Goal: Task Accomplishment & Management: Manage account settings

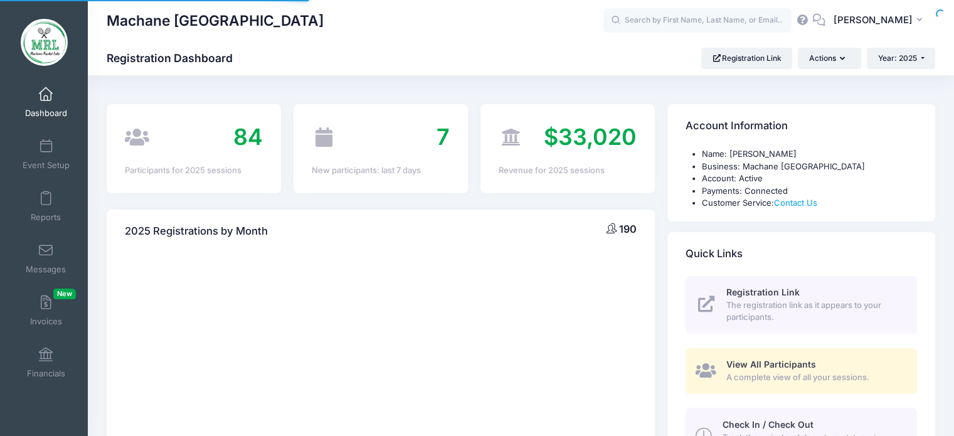
select select
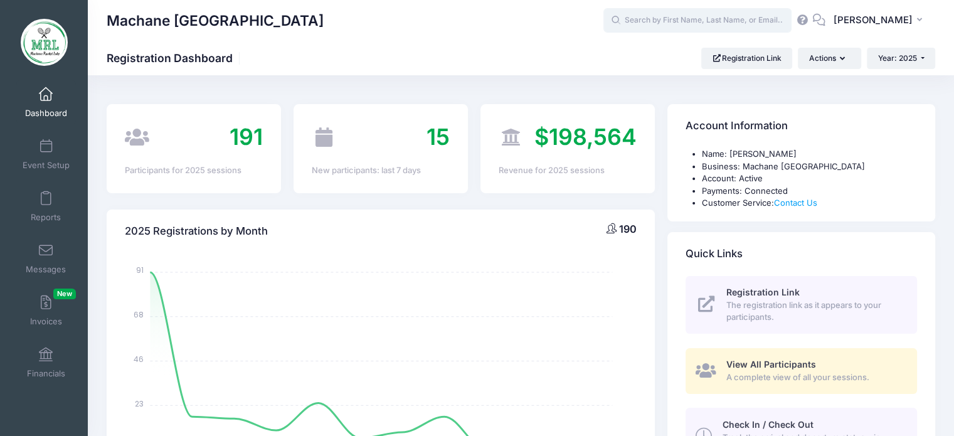
click at [684, 21] on input "text" at bounding box center [698, 20] width 188 height 25
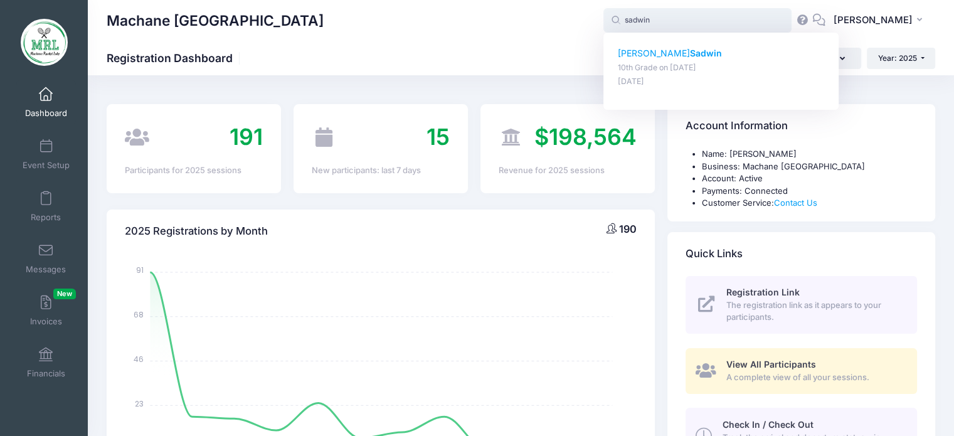
click at [690, 57] on strong "Sadwin" at bounding box center [706, 53] width 32 height 11
type input "[PERSON_NAME] (10th Grade, [DATE])"
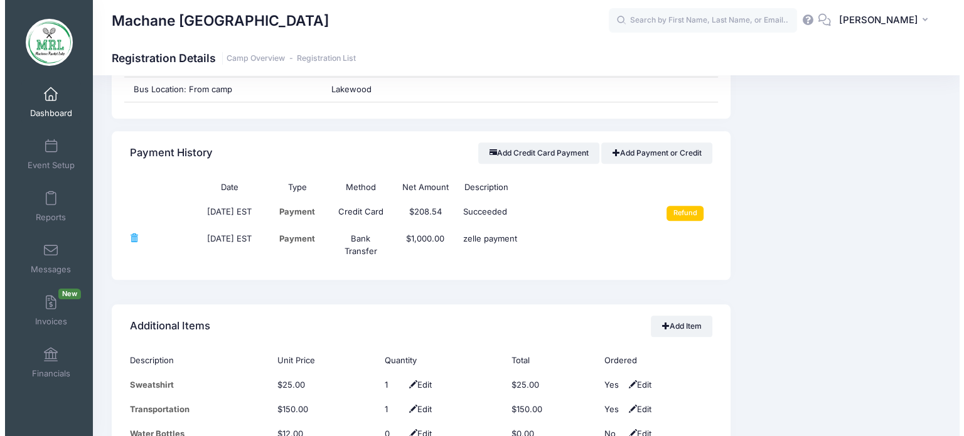
scroll to position [1421, 0]
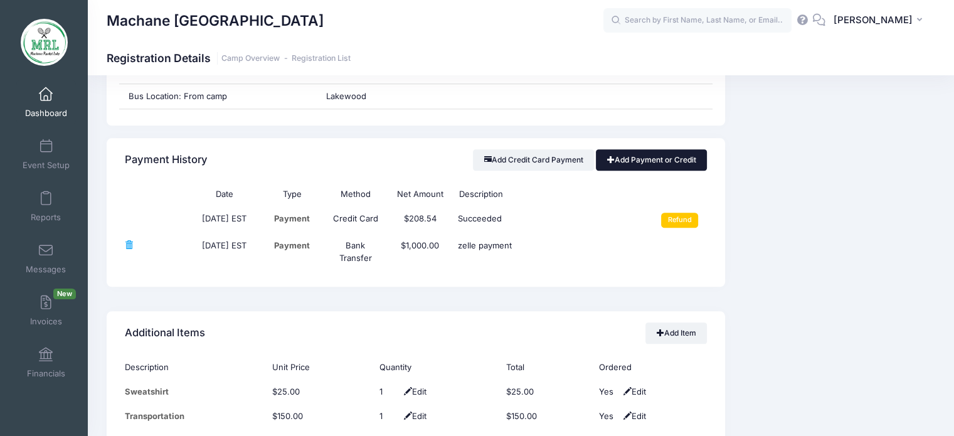
click at [650, 158] on link "Add Payment or Credit" at bounding box center [651, 159] width 111 height 21
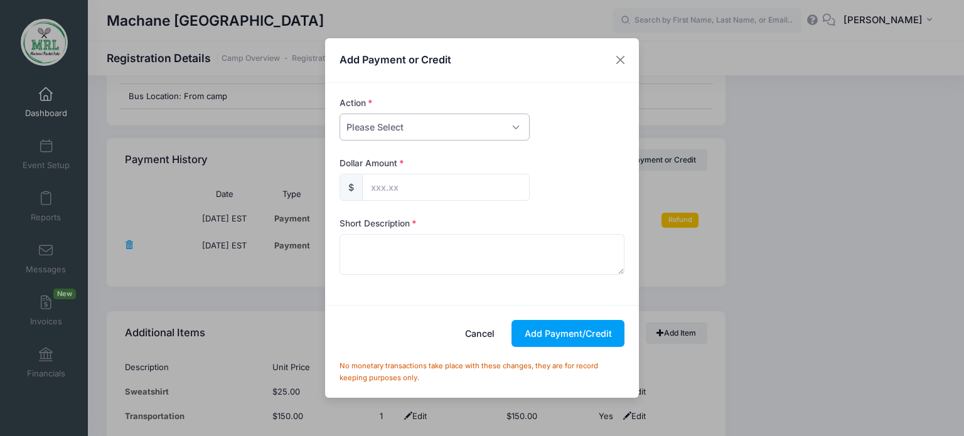
click at [520, 132] on select "Please Select Payment Credit Refund (Offline)" at bounding box center [434, 127] width 190 height 27
select select "payment"
click at [339, 114] on select "Please Select Payment Credit Refund (Offline)" at bounding box center [434, 127] width 190 height 27
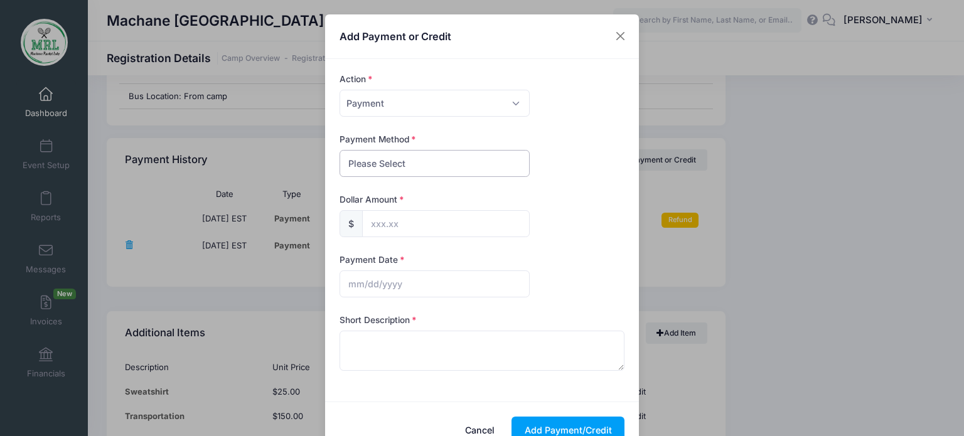
click at [494, 166] on select "Please Select PayPal Cash Check Bank Transfer Other" at bounding box center [434, 163] width 190 height 27
select select "bank transfer"
click at [339, 150] on select "Please Select PayPal Cash Check Bank Transfer Other" at bounding box center [434, 163] width 190 height 27
click at [448, 230] on input "text" at bounding box center [446, 223] width 168 height 27
type input "675.00"
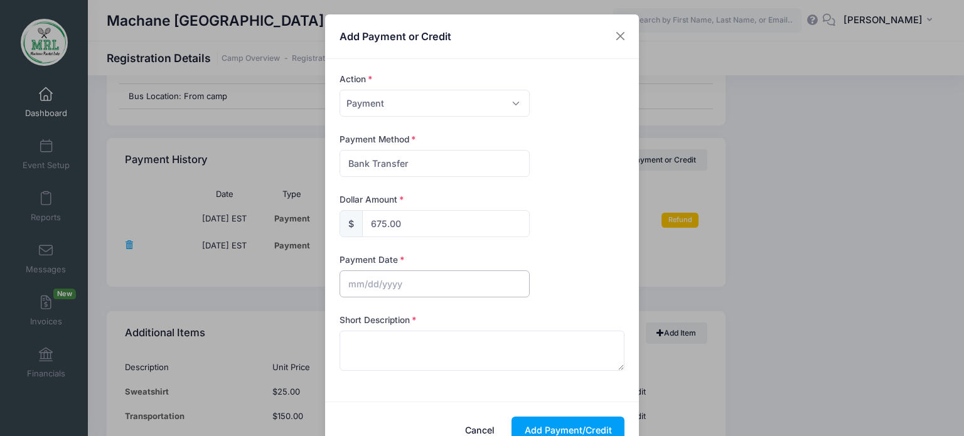
click at [398, 288] on input "text" at bounding box center [434, 283] width 190 height 27
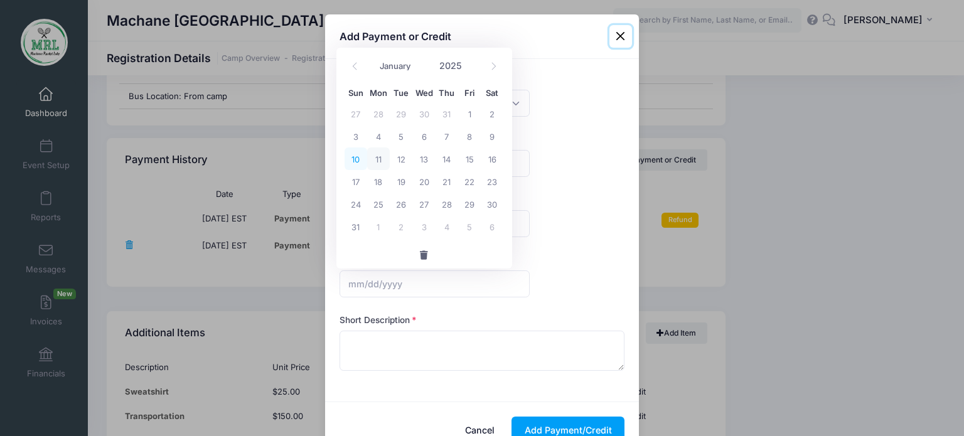
click at [356, 160] on span "10" at bounding box center [356, 158] width 23 height 23
type input "08/10/2025"
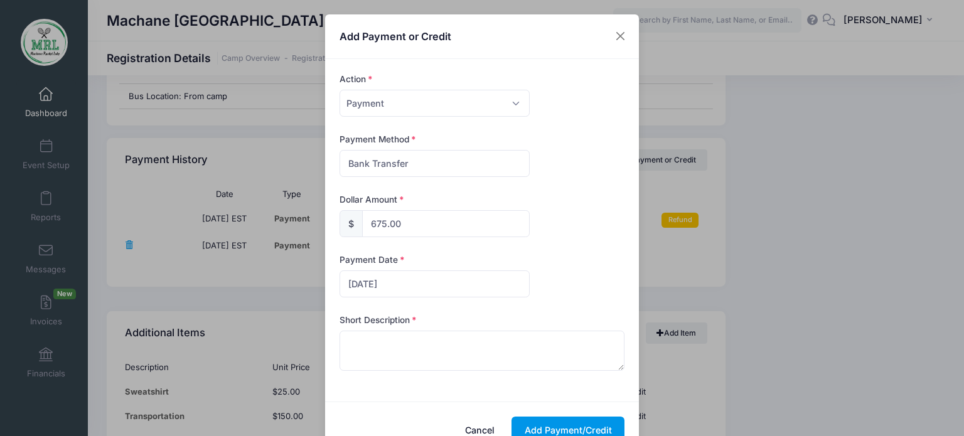
click at [574, 427] on button "Add Payment/Credit" at bounding box center [567, 430] width 113 height 27
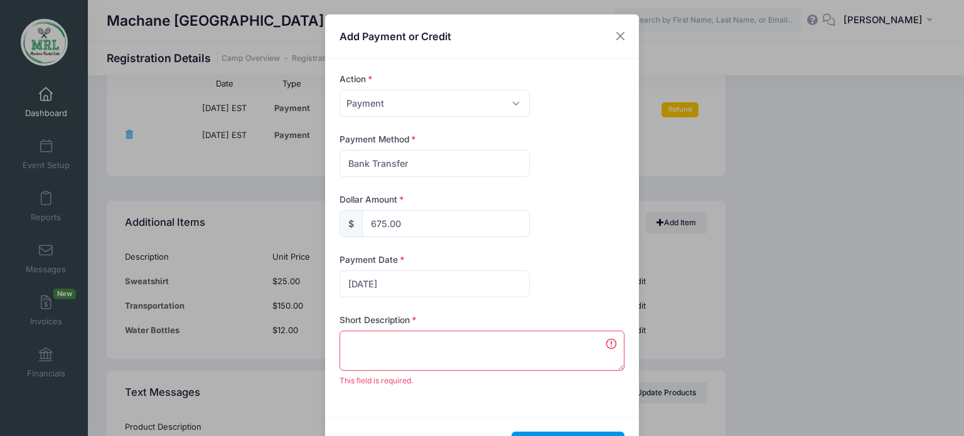
scroll to position [1669, 0]
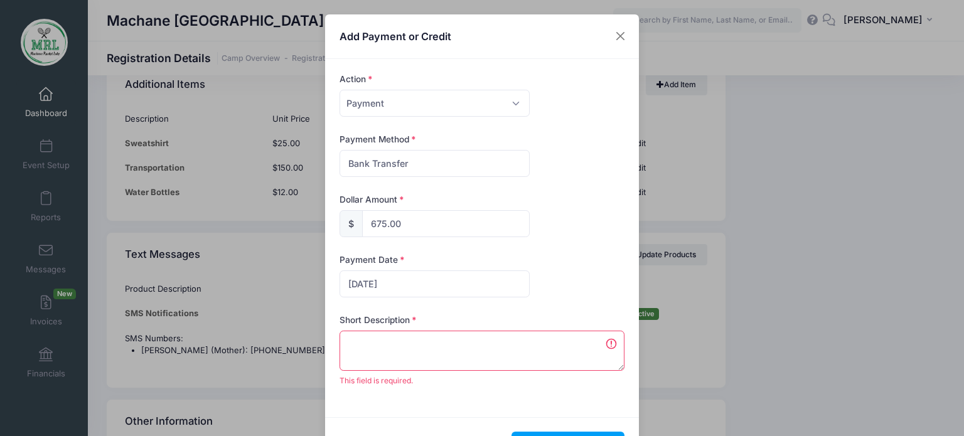
click at [413, 339] on textarea at bounding box center [482, 351] width 286 height 40
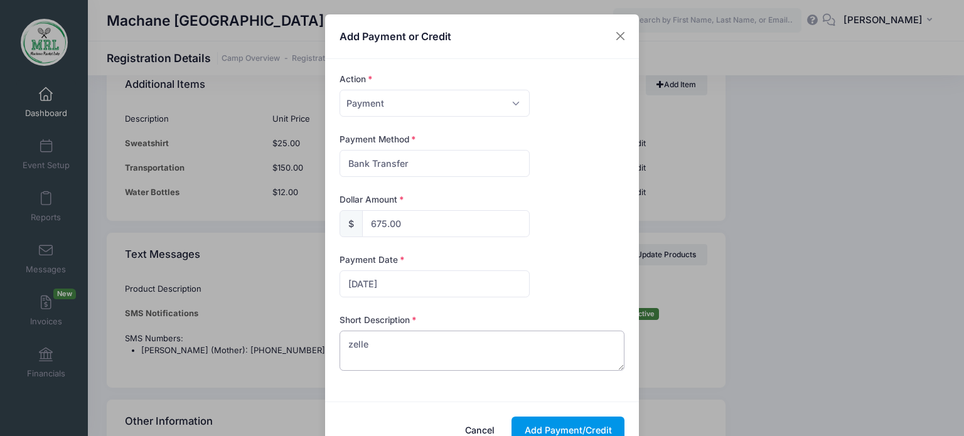
type textarea "zelle"
click at [565, 429] on button "Add Payment/Credit" at bounding box center [567, 430] width 113 height 27
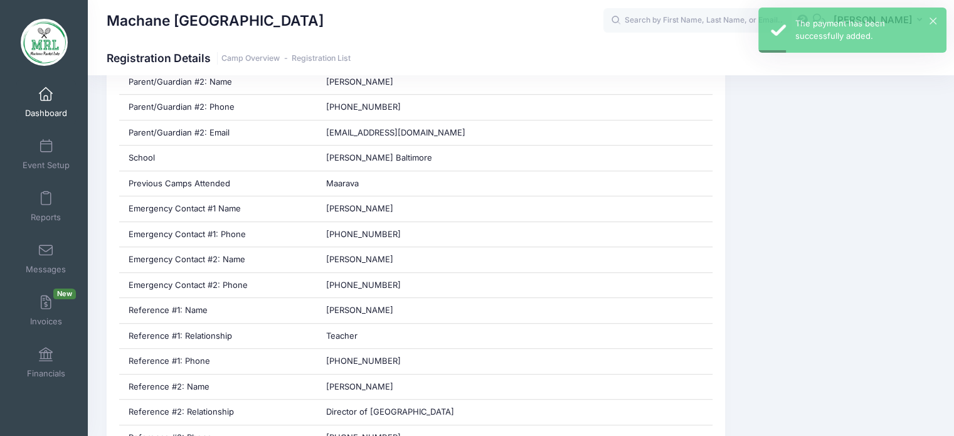
scroll to position [0, 0]
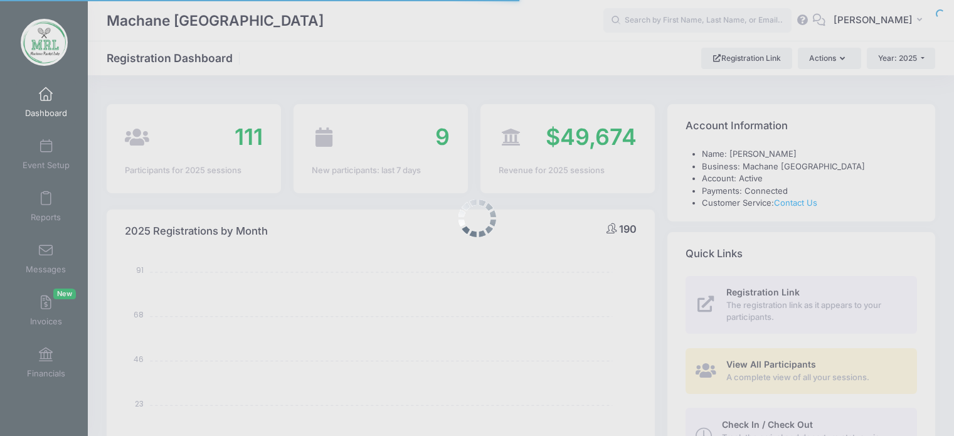
select select
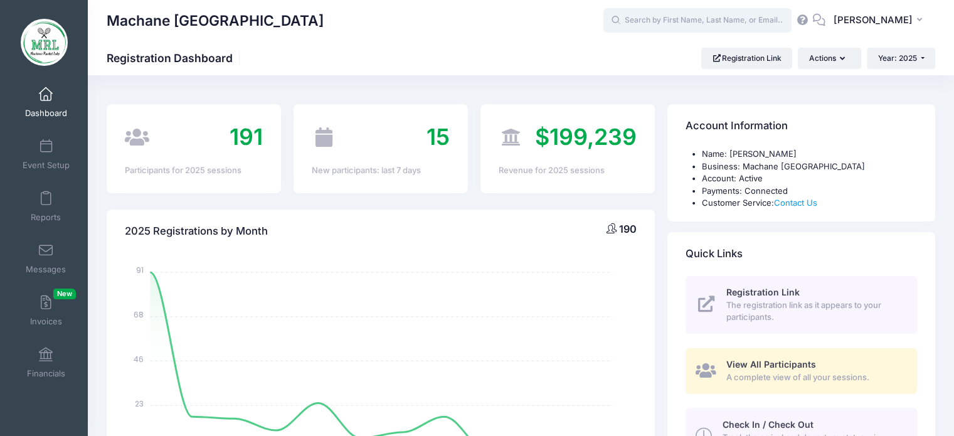
click at [760, 21] on input "text" at bounding box center [698, 20] width 188 height 25
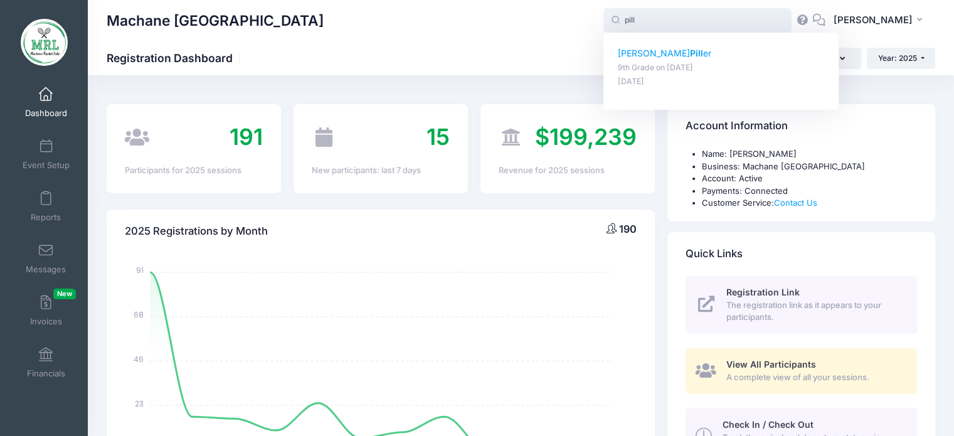
click at [641, 53] on p "Raizel Pill er" at bounding box center [721, 53] width 207 height 13
type input "Raizel Piller (9th Grade, Aug-14, 2025)"
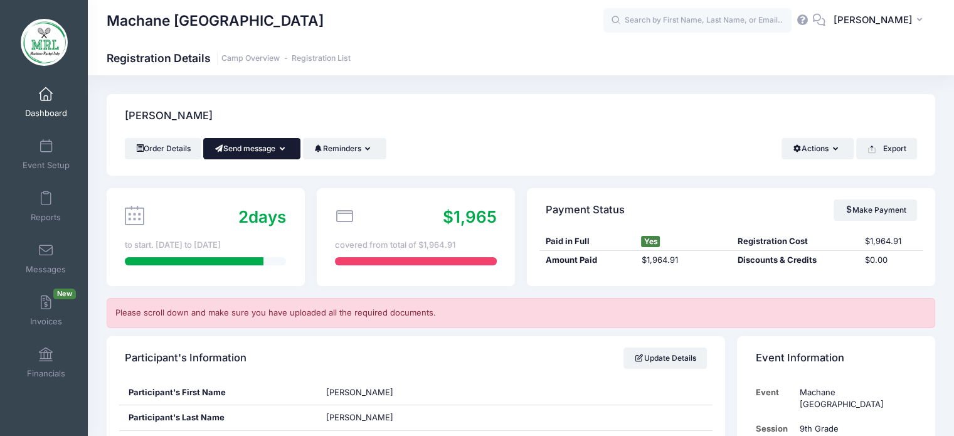
click at [287, 142] on button "Send message" at bounding box center [251, 148] width 97 height 21
click at [270, 176] on link "Send Email" at bounding box center [261, 180] width 76 height 24
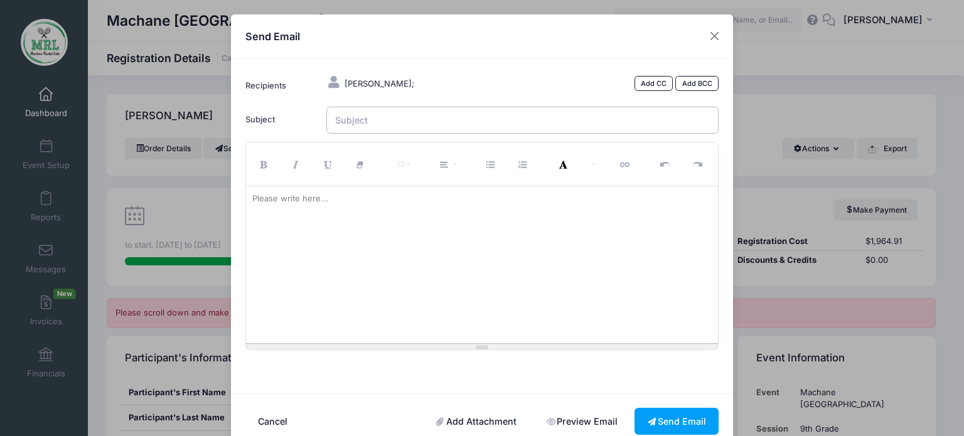
click at [415, 119] on input "Subject" at bounding box center [522, 120] width 393 height 27
type input "MRL"
click at [294, 217] on div at bounding box center [482, 264] width 473 height 157
paste div
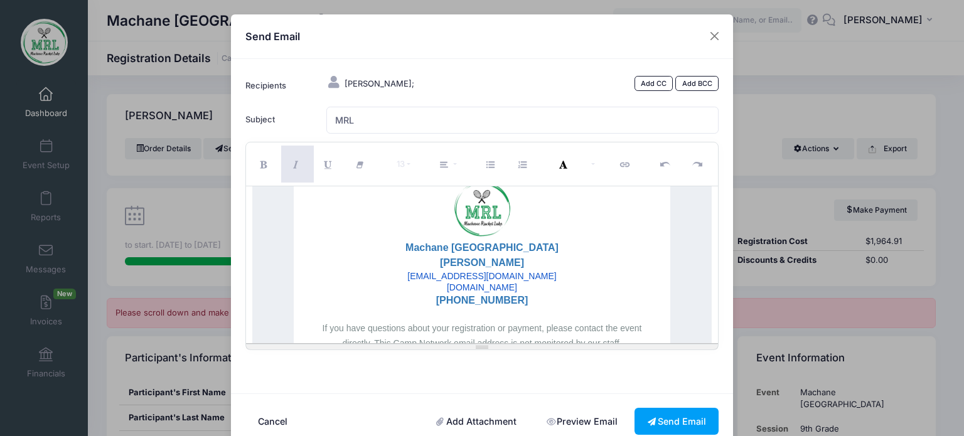
scroll to position [1039, 0]
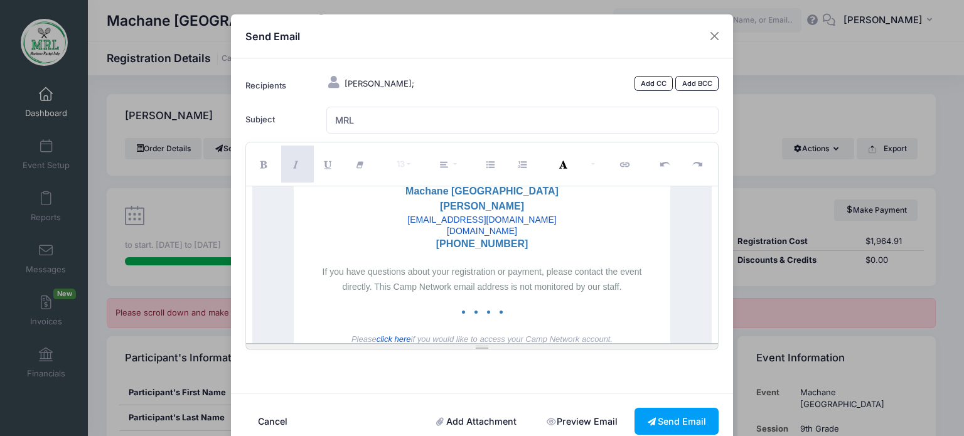
click at [486, 422] on link "Add Attachment" at bounding box center [477, 421] width 106 height 27
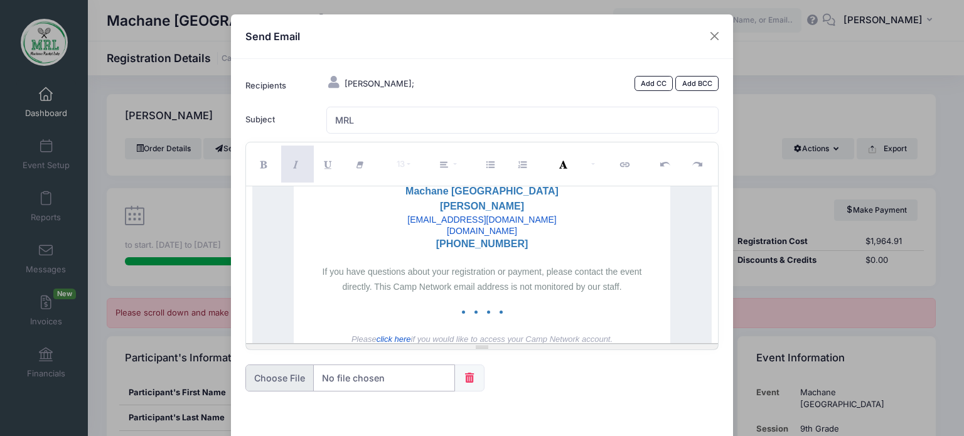
click at [275, 377] on input "file" at bounding box center [350, 378] width 210 height 27
type input "C:\fakepath\Handbook.pdf"
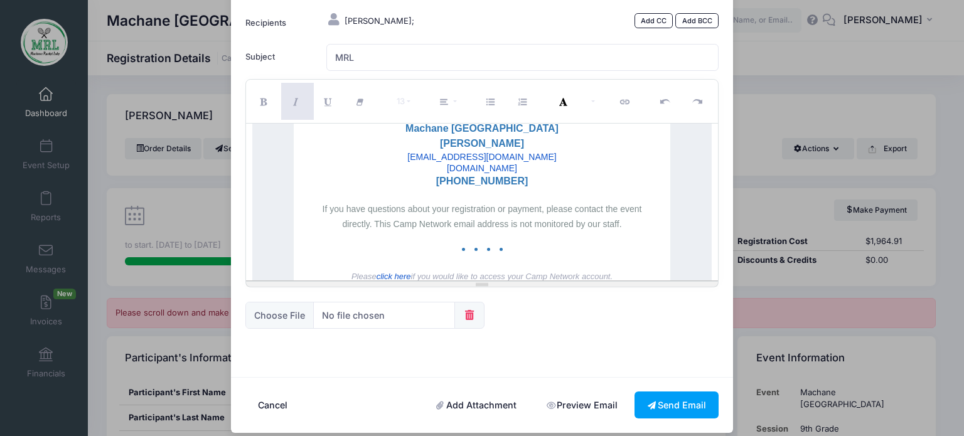
scroll to position [73, 0]
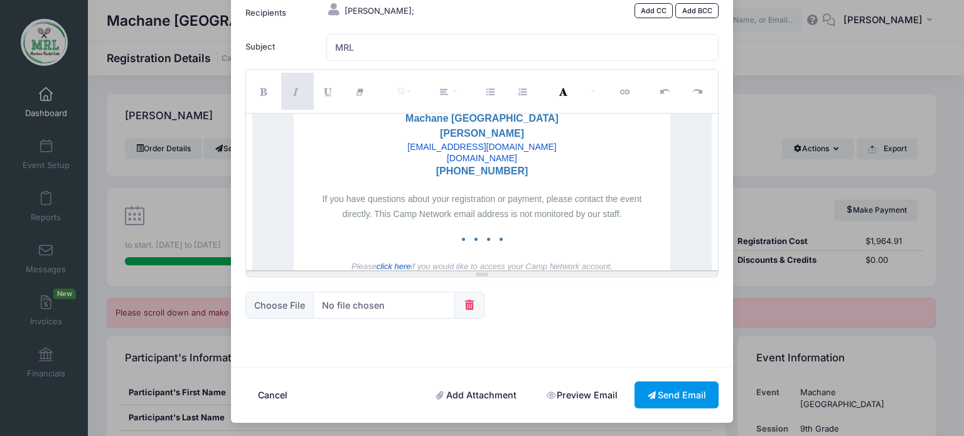
click at [681, 393] on button "Send Email" at bounding box center [676, 395] width 84 height 27
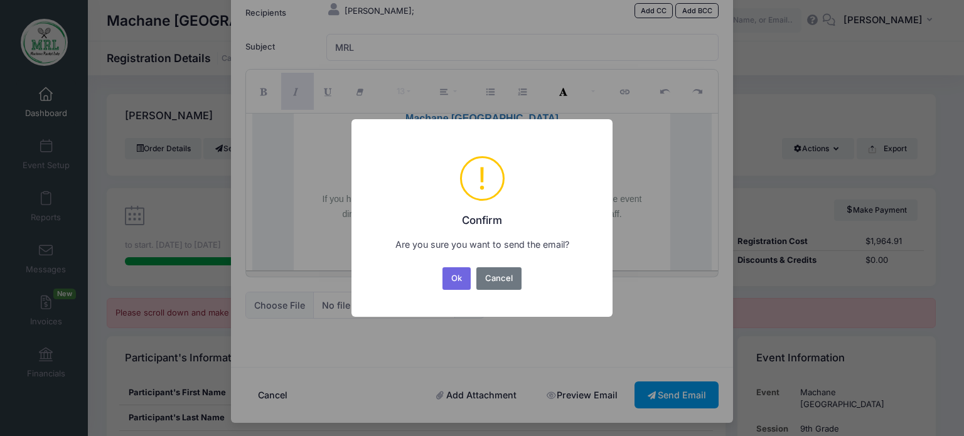
scroll to position [0, 0]
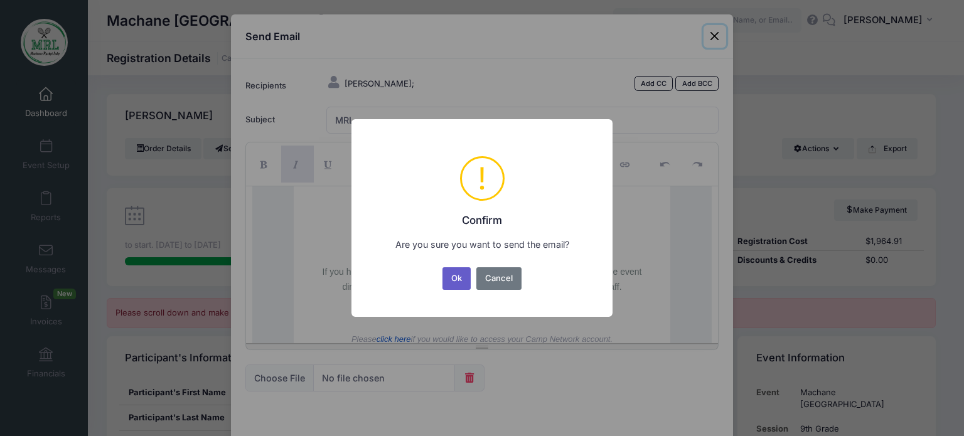
click at [457, 275] on button "Ok" at bounding box center [456, 278] width 29 height 23
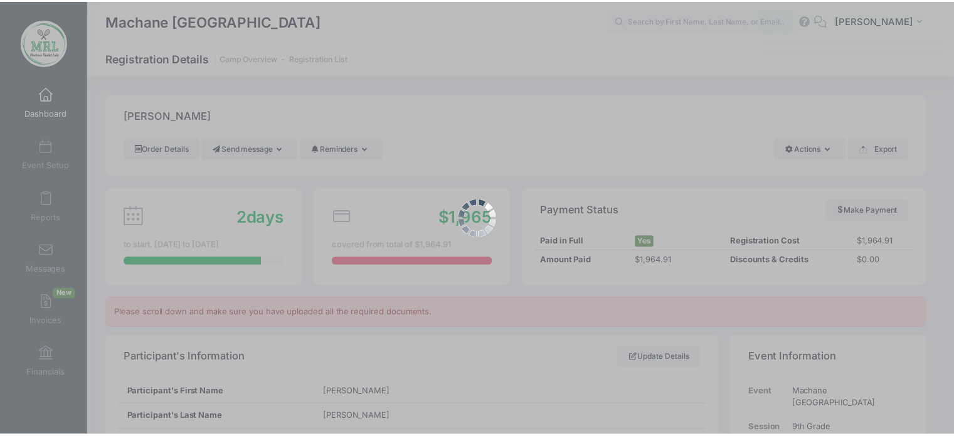
scroll to position [26, 0]
